Goal: Transaction & Acquisition: Purchase product/service

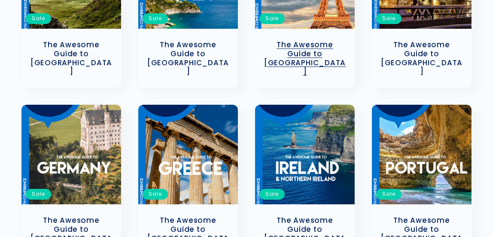
scroll to position [344, 0]
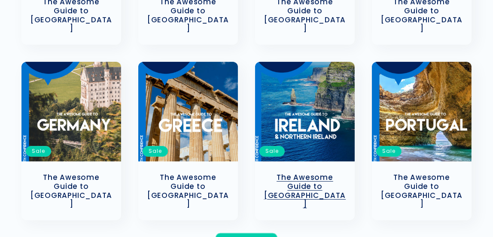
click at [309, 173] on link "The Awesome Guide to [GEOGRAPHIC_DATA]" at bounding box center [305, 191] width 83 height 36
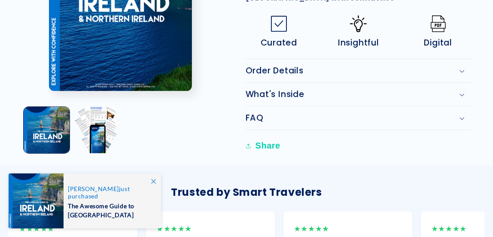
scroll to position [602, 0]
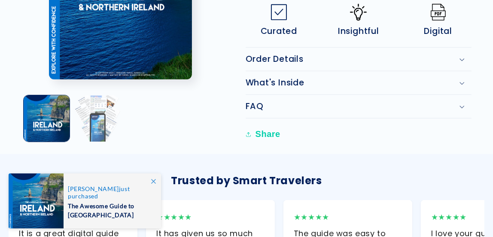
click at [95, 95] on button "Load image 2 in gallery view" at bounding box center [97, 118] width 46 height 46
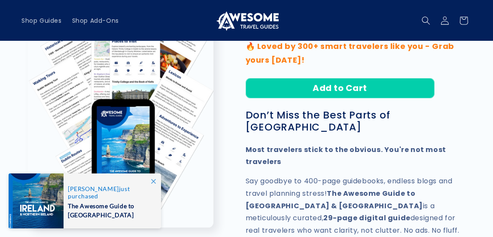
scroll to position [171, 0]
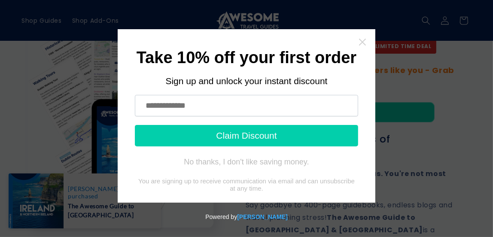
click at [364, 41] on icon "Close widget" at bounding box center [362, 42] width 9 height 9
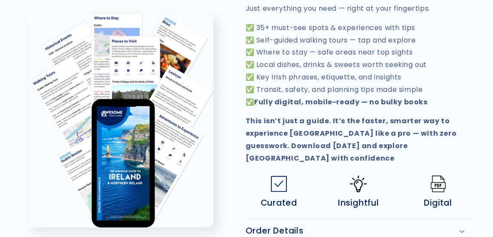
scroll to position [516, 0]
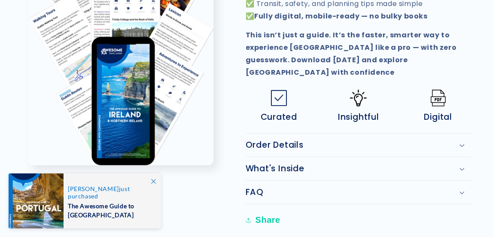
click at [332, 140] on div "Order Details" at bounding box center [359, 145] width 226 height 10
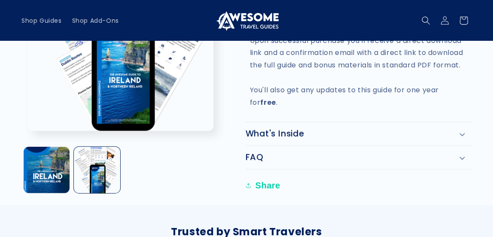
scroll to position [502, 0]
